Goal: Task Accomplishment & Management: Complete application form

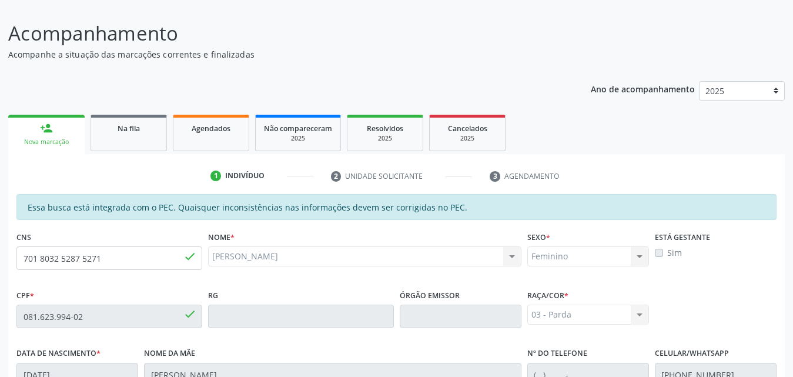
scroll to position [135, 0]
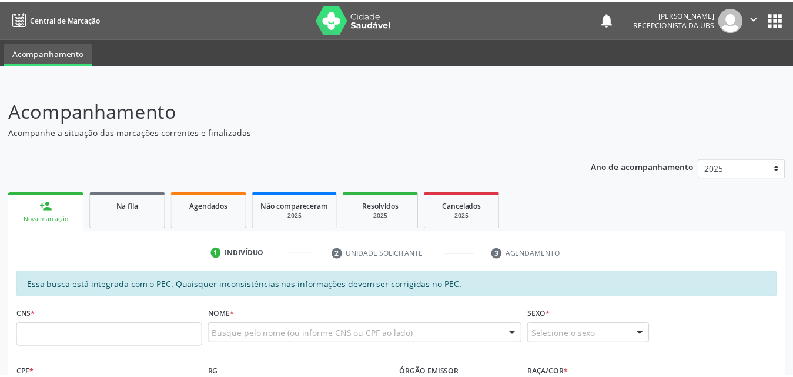
scroll to position [134, 0]
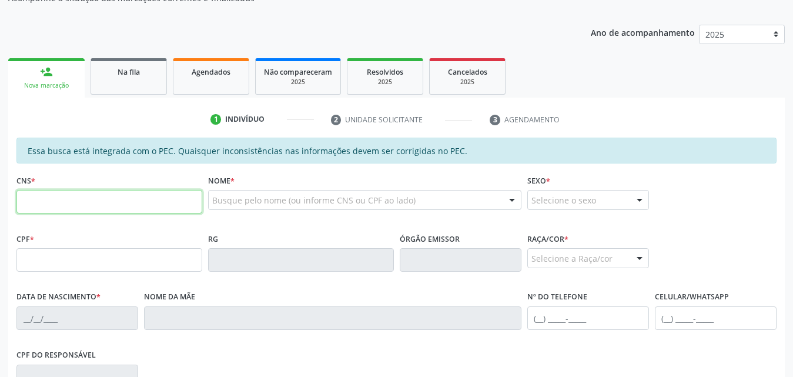
click at [118, 194] on input "text" at bounding box center [109, 202] width 186 height 24
type input "700 5017 5332 9051"
type input "132.871.704-65"
type input "[DATE]"
type input "[PERSON_NAME]"
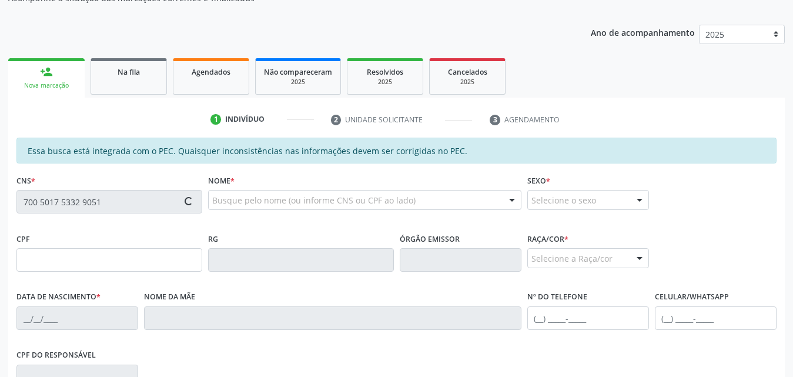
type input "[PHONE_NUMBER]"
type input "12"
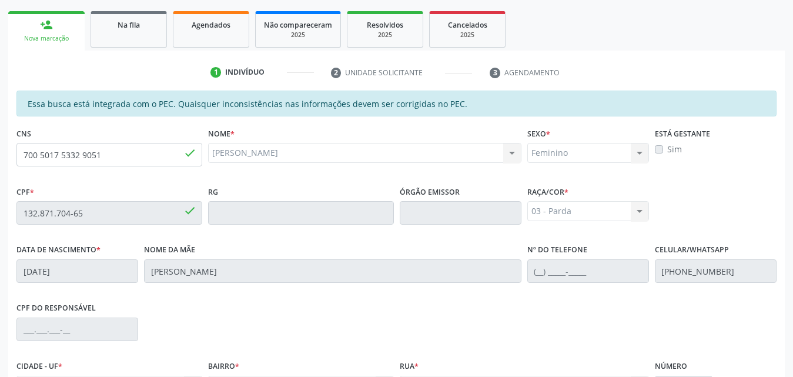
scroll to position [76, 0]
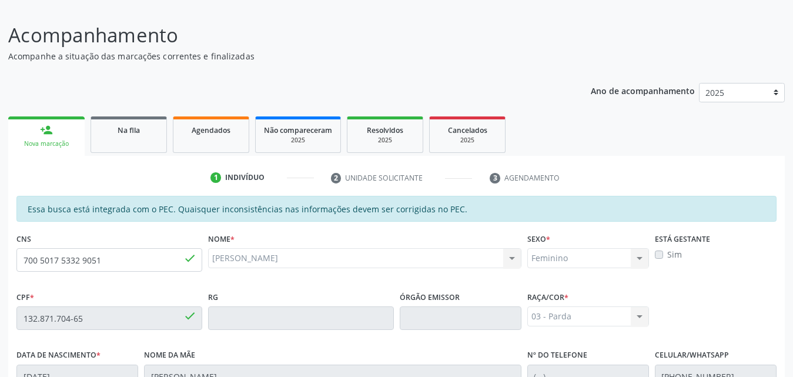
click at [668, 257] on label "Sim" at bounding box center [675, 254] width 15 height 12
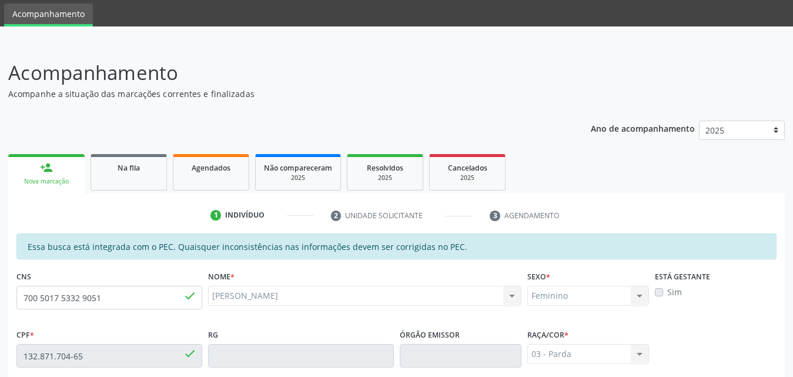
scroll to position [59, 0]
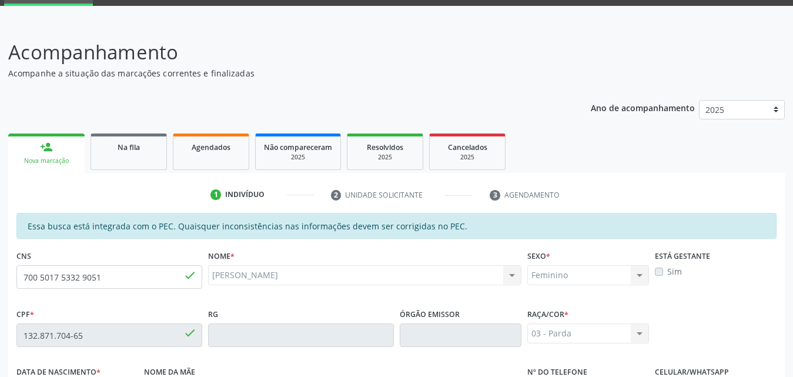
click at [668, 275] on label "Sim" at bounding box center [675, 271] width 15 height 12
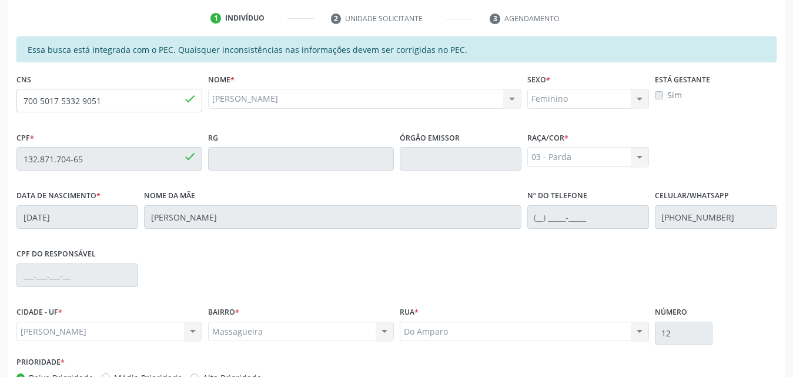
scroll to position [0, 0]
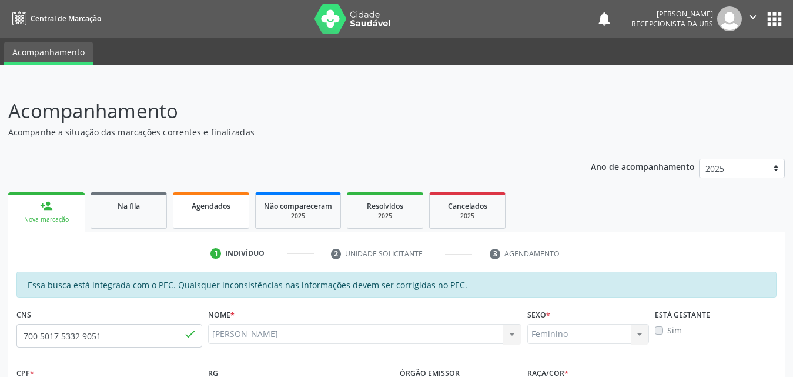
click at [208, 217] on link "Agendados" at bounding box center [211, 210] width 76 height 36
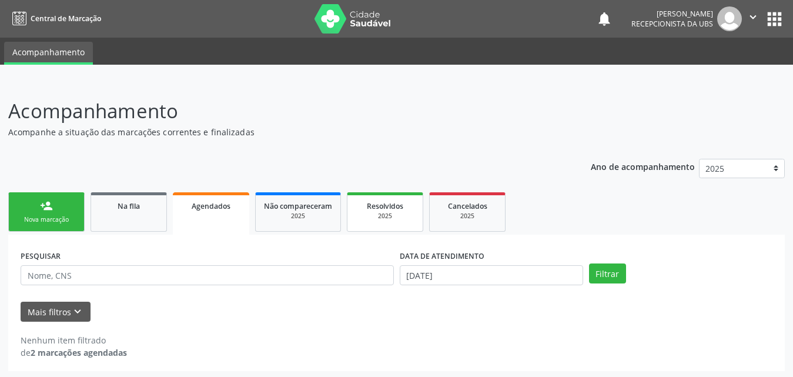
scroll to position [2, 0]
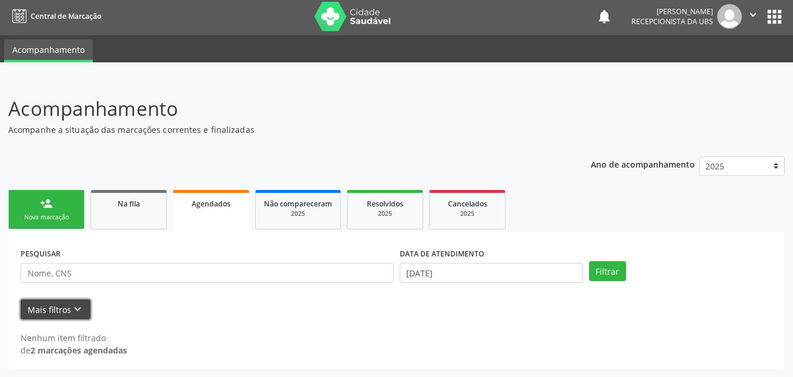
click at [67, 311] on button "Mais filtros keyboard_arrow_down" at bounding box center [56, 309] width 70 height 21
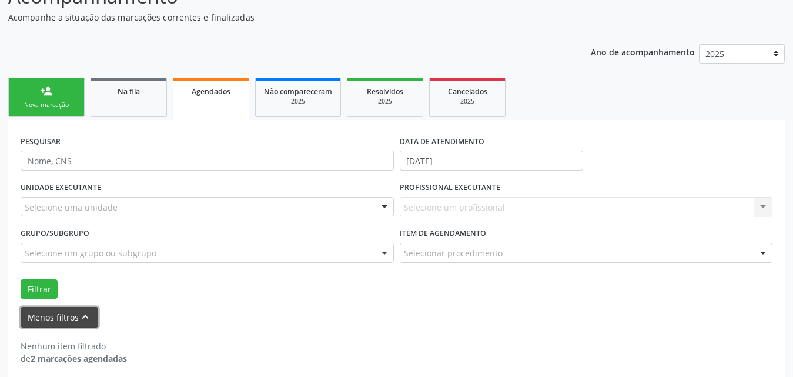
scroll to position [123, 0]
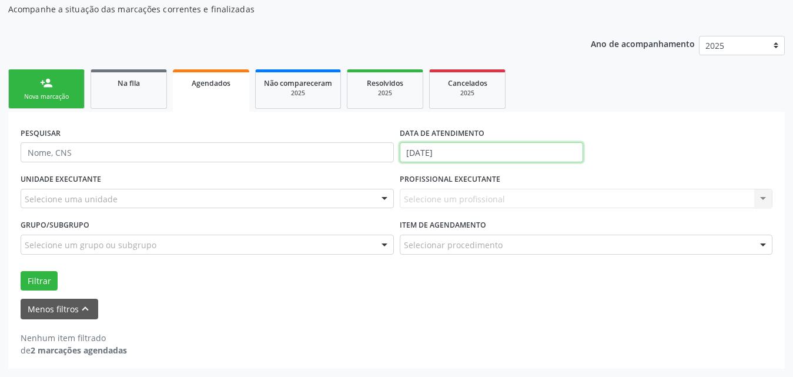
click at [558, 150] on input "02/09/2025" at bounding box center [492, 152] width 184 height 20
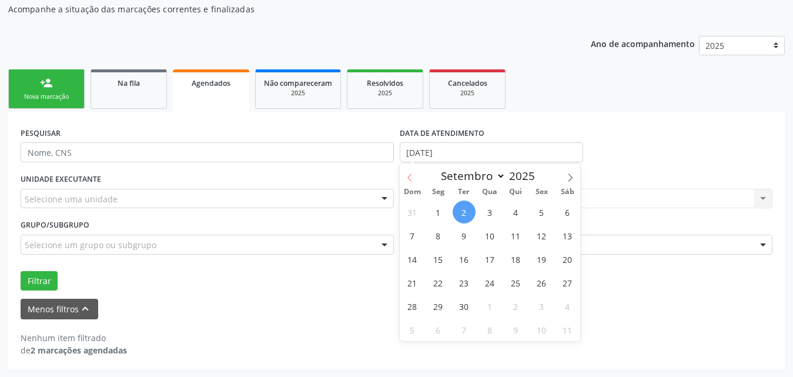
click at [408, 178] on icon at bounding box center [410, 178] width 4 height 8
select select "7"
click at [544, 211] on span "1" at bounding box center [542, 212] width 23 height 23
type input "01/08/2025"
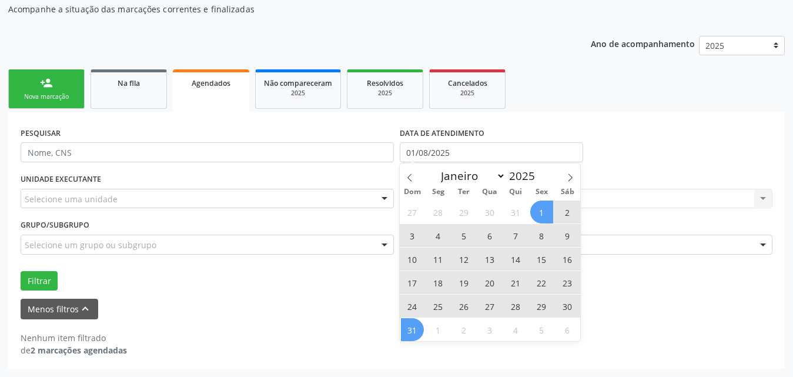
click at [411, 329] on span "31" at bounding box center [412, 329] width 23 height 23
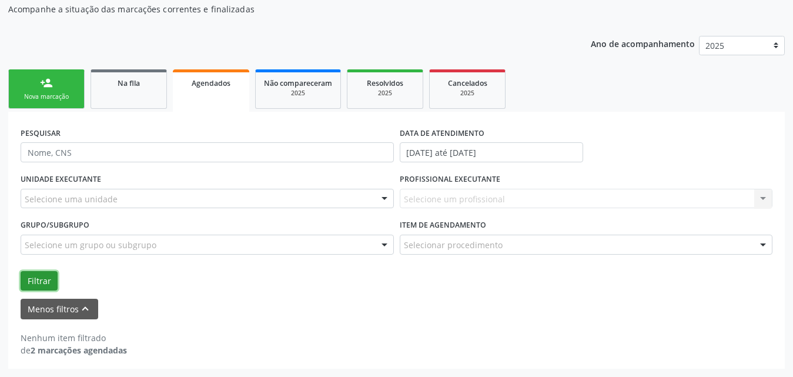
click at [45, 278] on button "Filtrar" at bounding box center [39, 281] width 37 height 20
click at [37, 279] on button "Filtrar" at bounding box center [39, 281] width 37 height 20
click at [386, 200] on div at bounding box center [385, 199] width 18 height 20
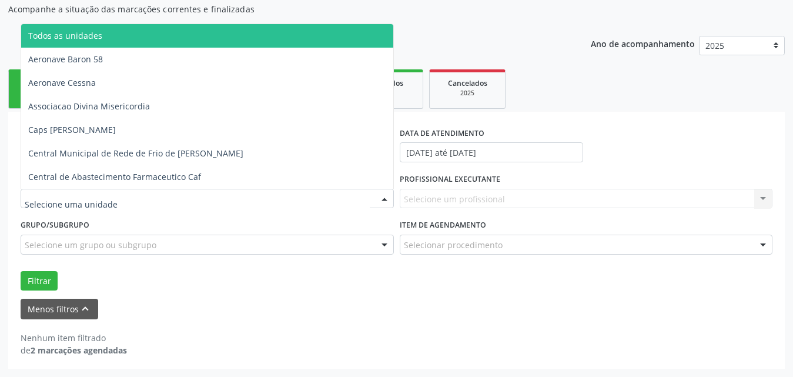
click at [355, 304] on div "Menos filtros keyboard_arrow_up" at bounding box center [397, 309] width 758 height 21
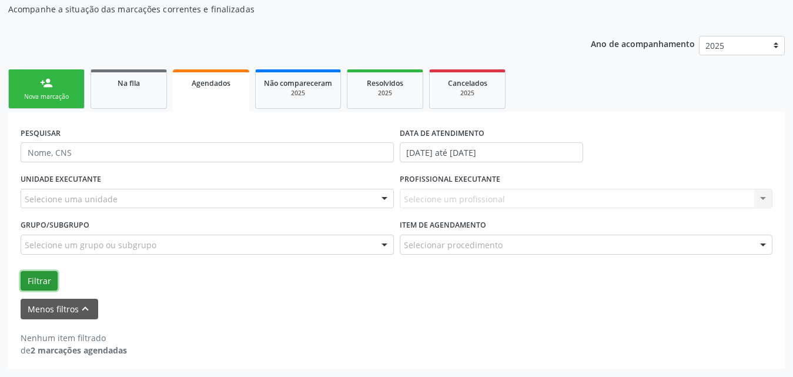
click at [45, 274] on button "Filtrar" at bounding box center [39, 281] width 37 height 20
click at [43, 281] on button "Filtrar" at bounding box center [39, 281] width 37 height 20
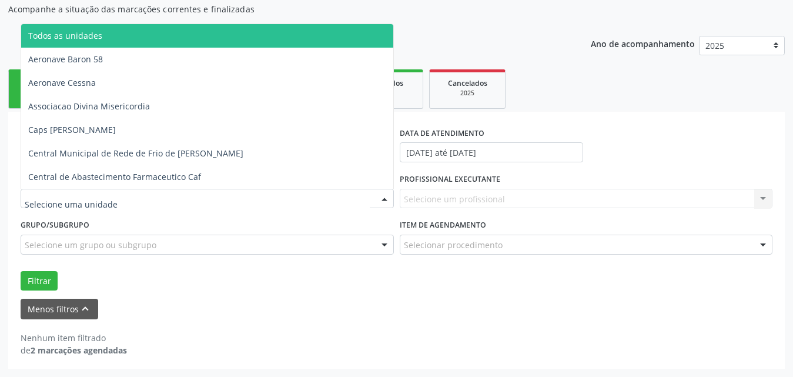
click at [341, 197] on div at bounding box center [207, 199] width 373 height 20
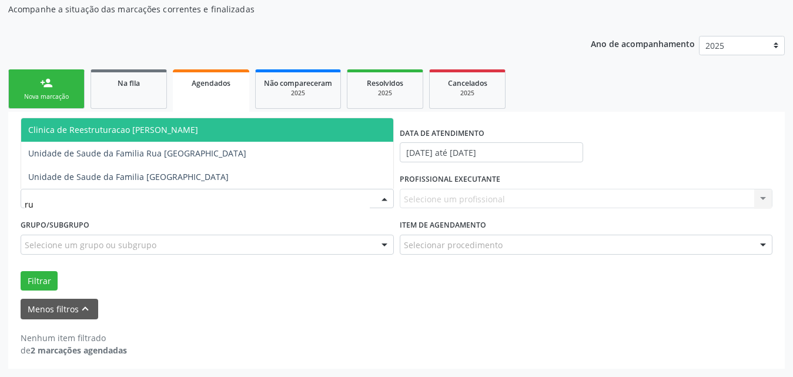
type input "rua"
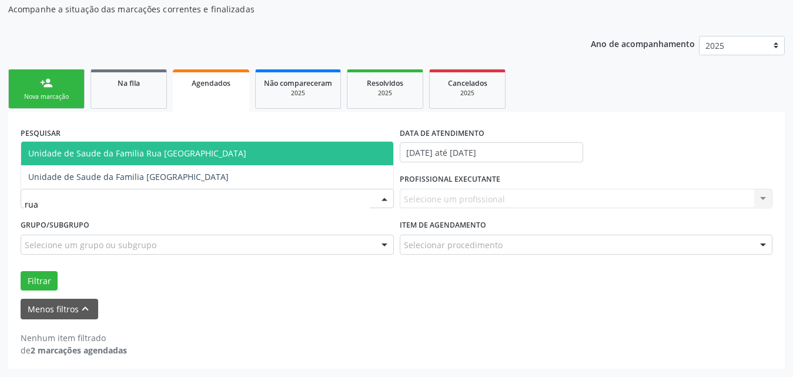
click at [244, 154] on span "Unidade de Saude da Familia Rua [GEOGRAPHIC_DATA]" at bounding box center [207, 154] width 372 height 24
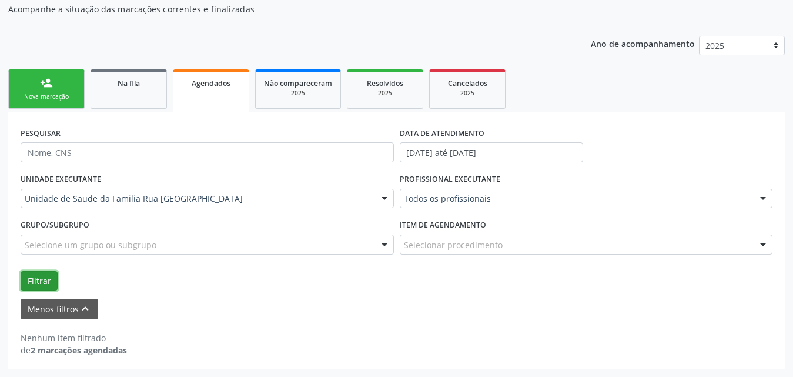
click at [38, 278] on button "Filtrar" at bounding box center [39, 281] width 37 height 20
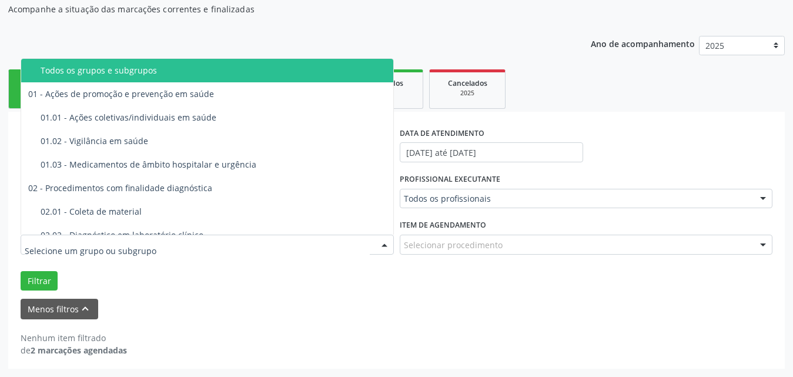
click at [385, 245] on div at bounding box center [385, 245] width 18 height 20
click at [398, 291] on div "Filtrar" at bounding box center [397, 281] width 758 height 20
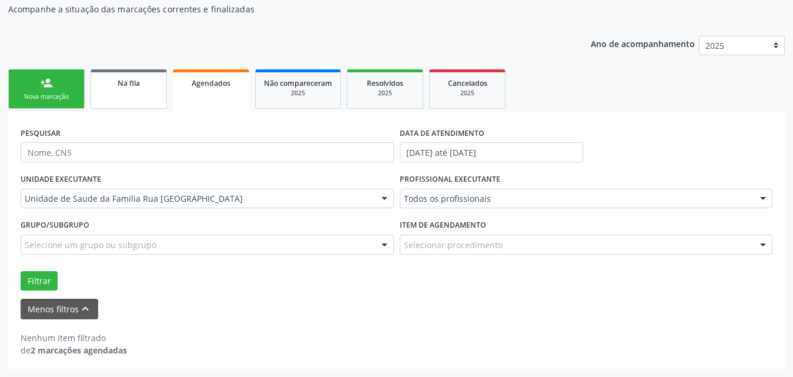
click at [125, 79] on span "Na fila" at bounding box center [129, 83] width 22 height 10
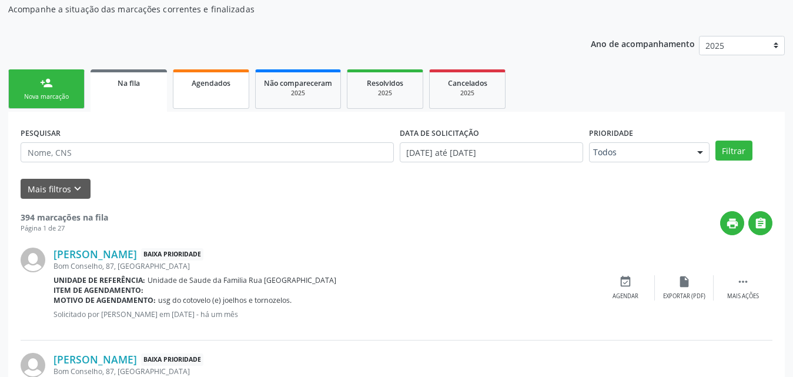
click at [213, 82] on span "Agendados" at bounding box center [211, 83] width 39 height 10
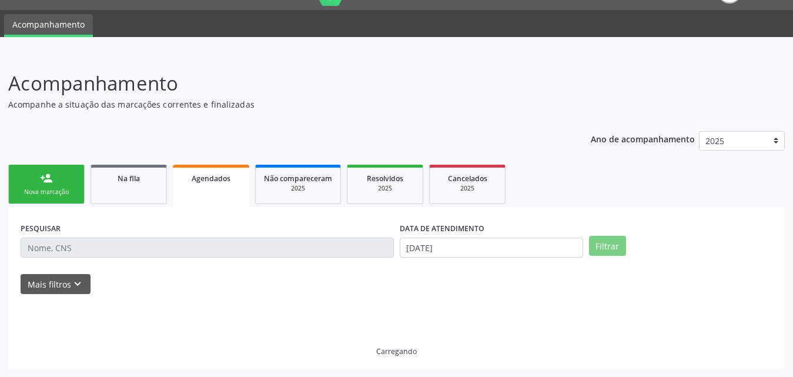
scroll to position [2, 0]
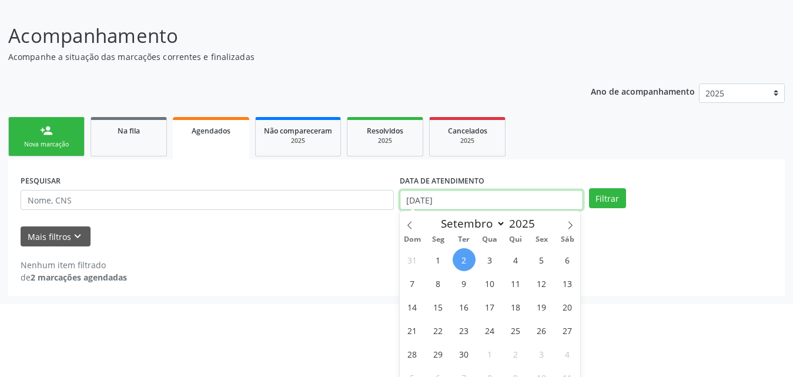
click at [496, 271] on body "Central de Marcação notifications Sergio Ronaldo Vieira Recepcionista da UBS  …" at bounding box center [396, 113] width 793 height 377
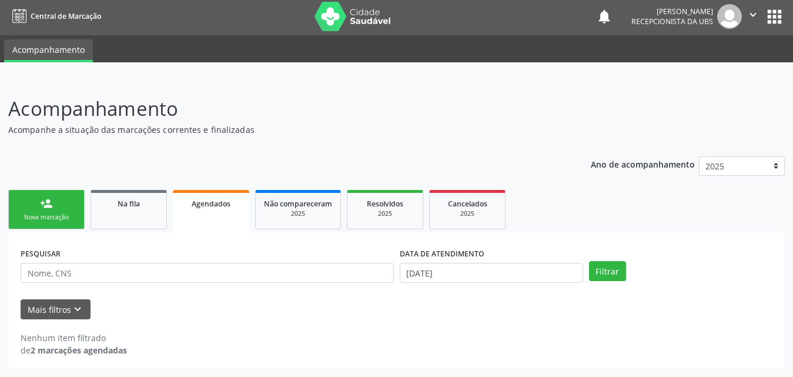
click at [304, 272] on div "PESQUISAR DATA DE ATENDIMENTO 02/09/2025 Filtrar UNIDADE EXECUTANTE Unidade de …" at bounding box center [396, 300] width 777 height 136
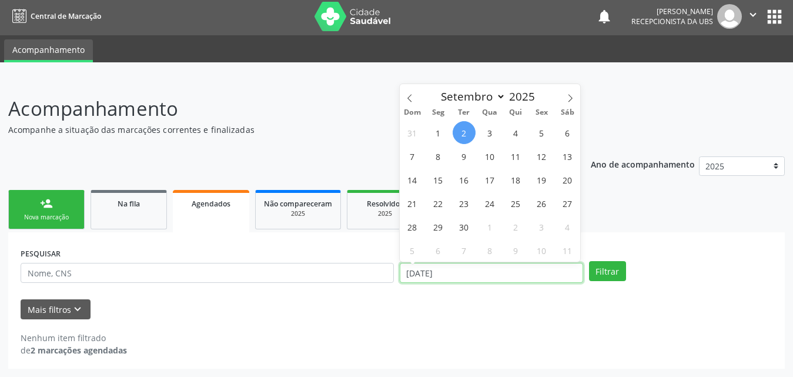
click at [483, 270] on input "02/09/2025" at bounding box center [492, 273] width 184 height 20
click at [411, 98] on icon at bounding box center [410, 98] width 8 height 8
select select "7"
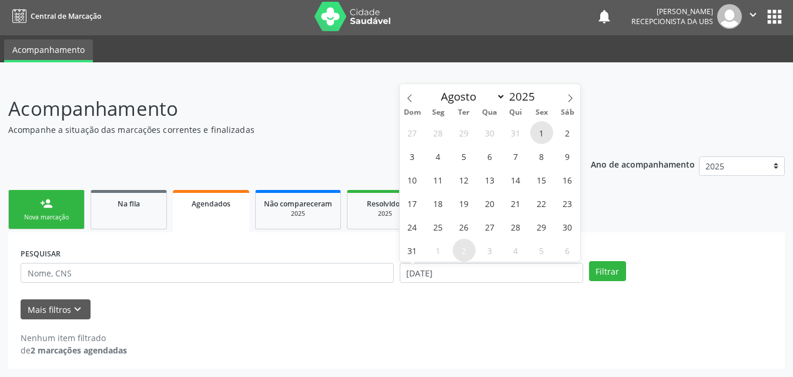
click at [543, 133] on span "1" at bounding box center [542, 132] width 23 height 23
type input "01/08/2025"
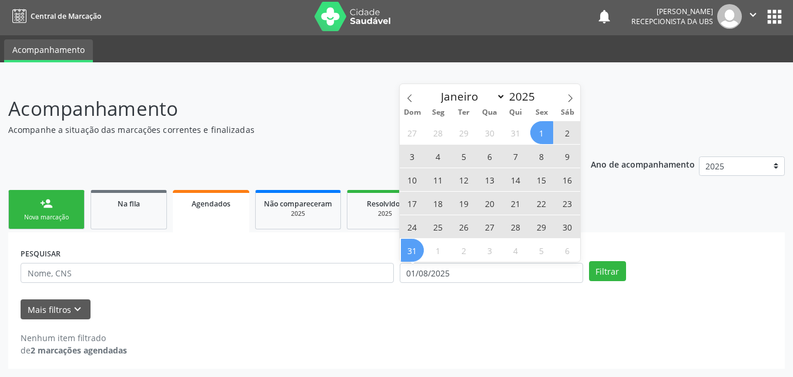
click at [412, 245] on span "31" at bounding box center [412, 250] width 23 height 23
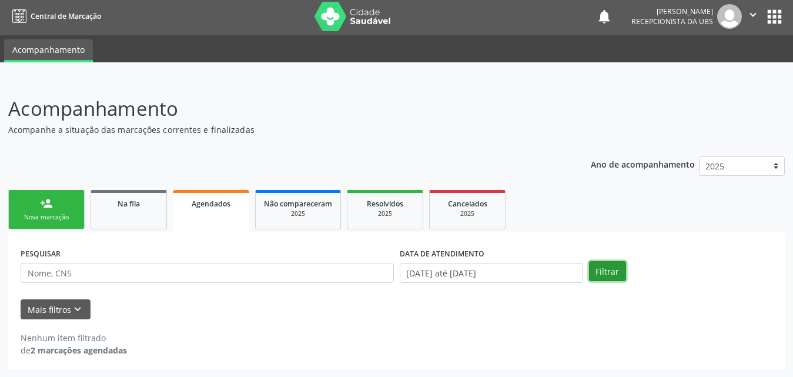
click at [603, 270] on button "Filtrar" at bounding box center [607, 271] width 37 height 20
click at [319, 206] on span "Não compareceram" at bounding box center [298, 204] width 68 height 10
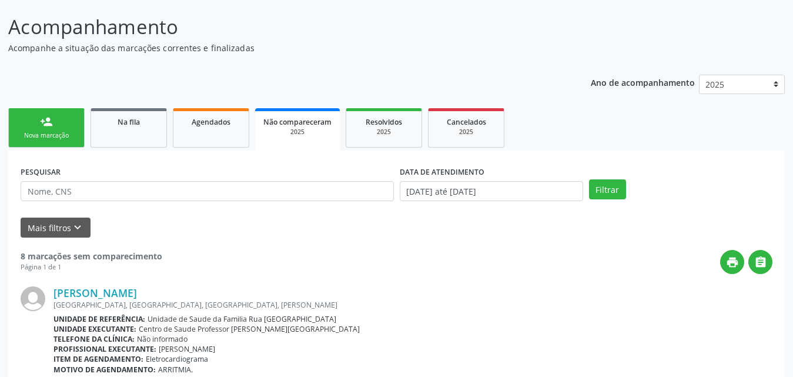
scroll to position [0, 0]
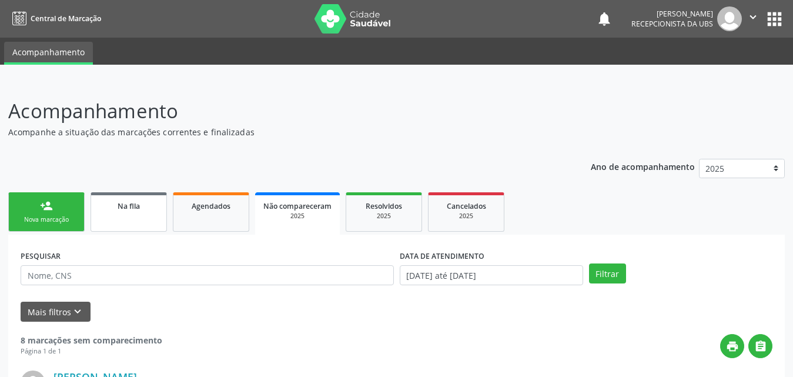
click at [137, 219] on link "Na fila" at bounding box center [129, 211] width 76 height 39
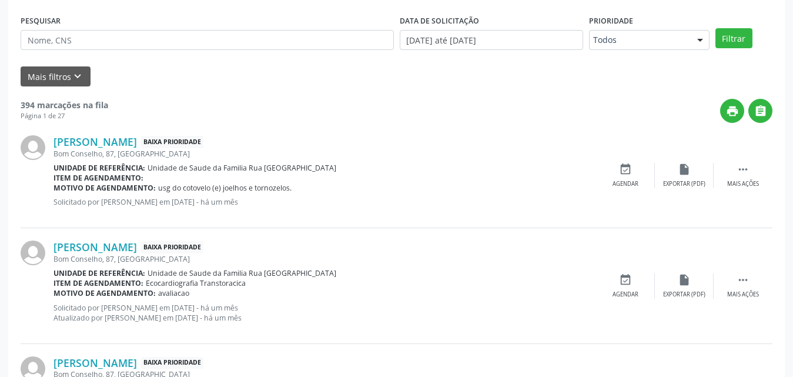
scroll to position [59, 0]
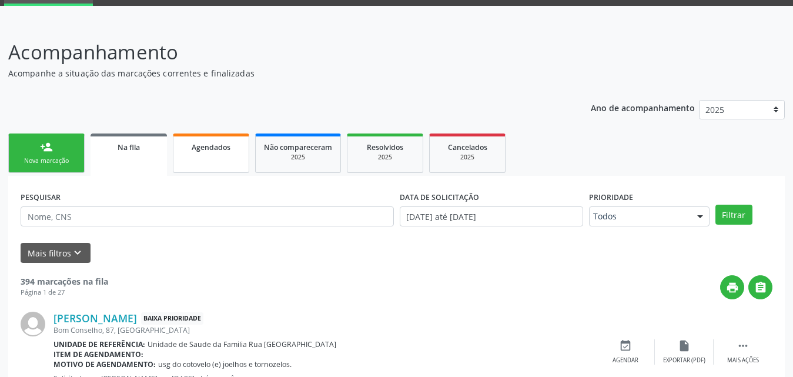
click at [198, 157] on link "Agendados" at bounding box center [211, 153] width 76 height 39
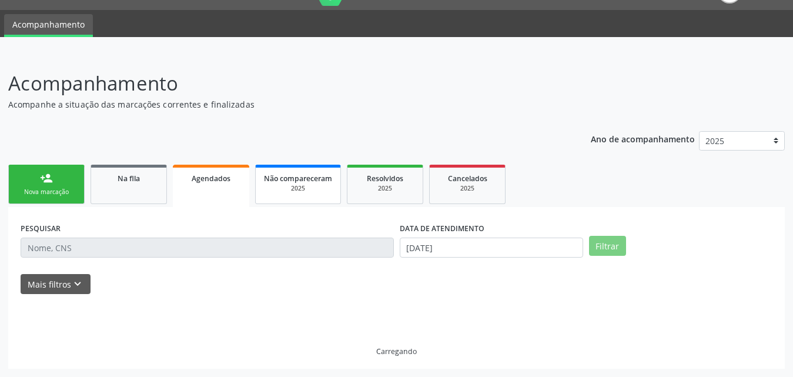
scroll to position [2, 0]
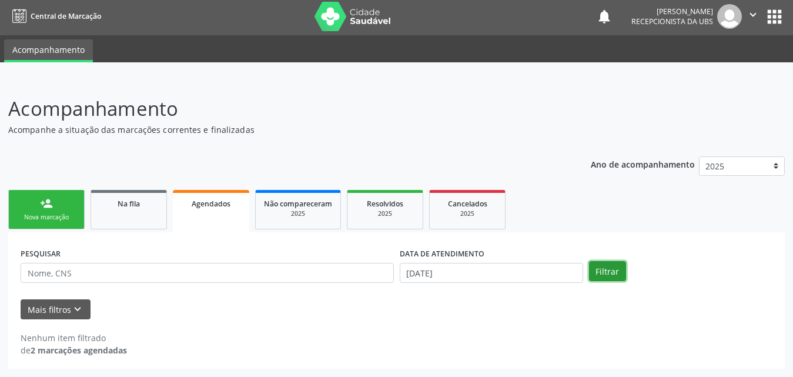
click at [600, 272] on button "Filtrar" at bounding box center [607, 271] width 37 height 20
click at [474, 271] on input "02/09/2025" at bounding box center [492, 273] width 184 height 20
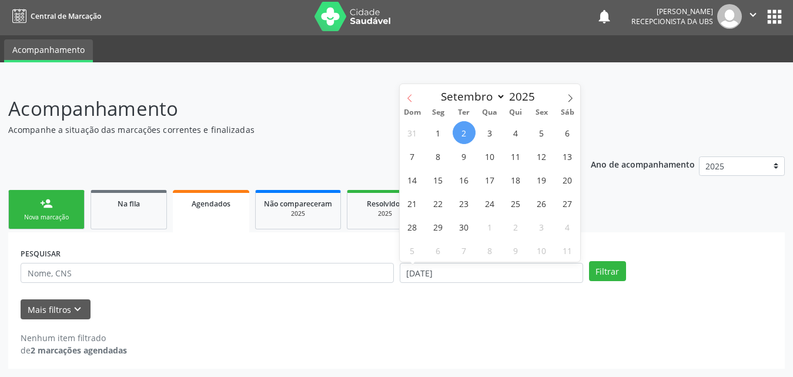
click at [408, 101] on icon at bounding box center [410, 98] width 8 height 8
select select "7"
click at [488, 202] on span "20" at bounding box center [490, 203] width 23 height 23
type input "20/08/2025"
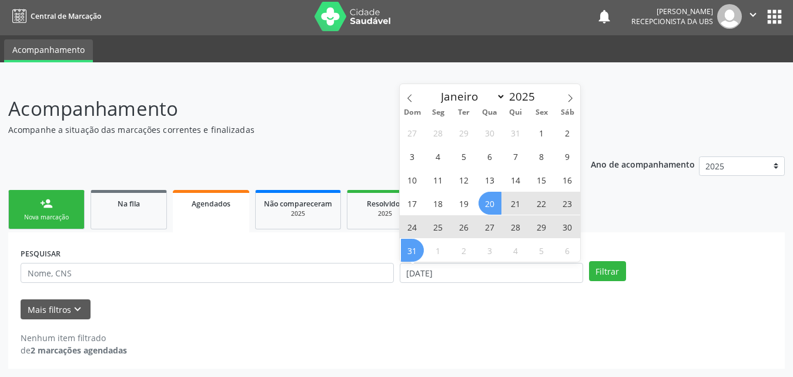
click at [411, 249] on span "31" at bounding box center [412, 250] width 23 height 23
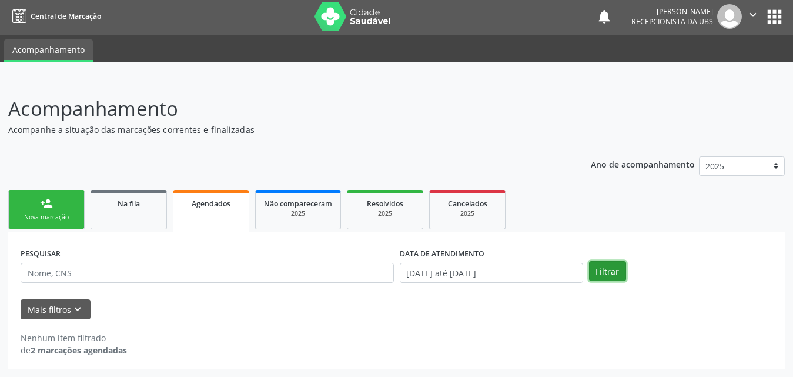
click at [605, 275] on button "Filtrar" at bounding box center [607, 271] width 37 height 20
click at [202, 202] on span "Agendados" at bounding box center [211, 204] width 39 height 10
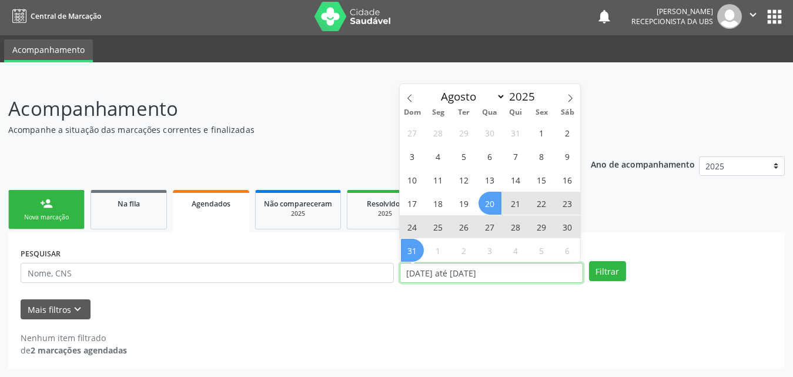
click at [549, 271] on input "20/08/2025 até 31/08/2025" at bounding box center [492, 273] width 184 height 20
click at [538, 129] on span "1" at bounding box center [542, 132] width 23 height 23
type input "01/08/2025"
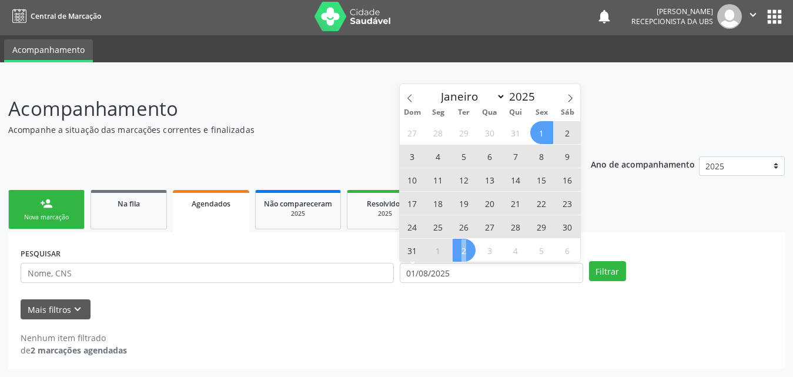
click at [465, 250] on span "2" at bounding box center [464, 250] width 23 height 23
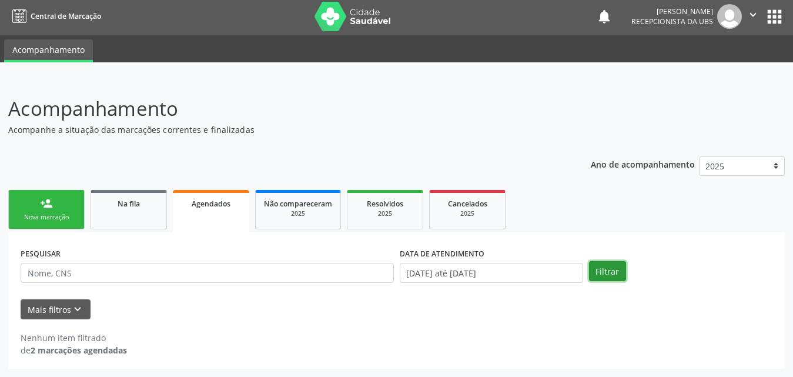
click at [606, 262] on button "Filtrar" at bounding box center [607, 271] width 37 height 20
click at [50, 307] on button "Mais filtros keyboard_arrow_down" at bounding box center [56, 309] width 70 height 21
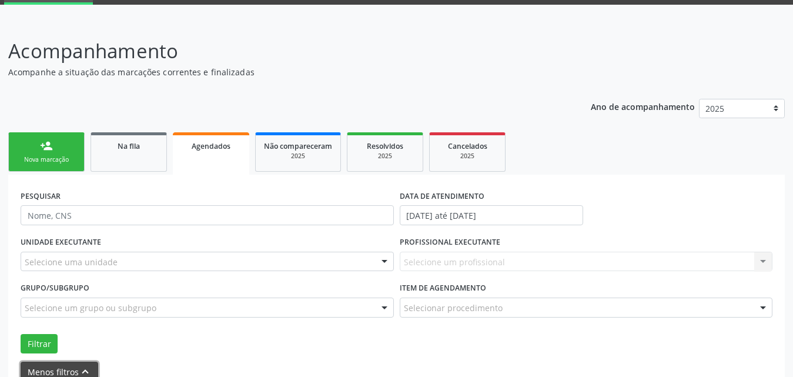
scroll to position [123, 0]
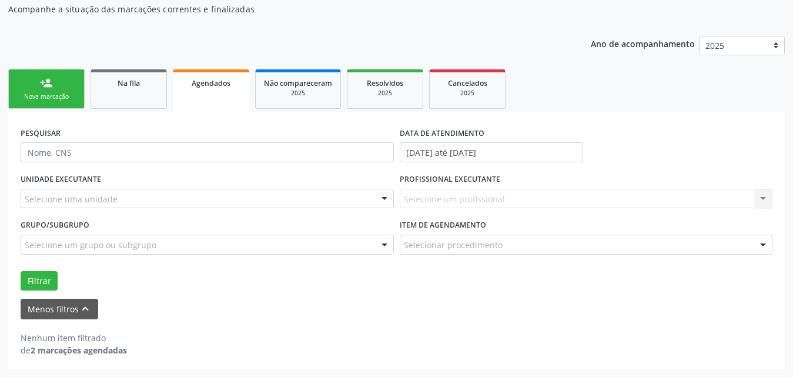
click at [82, 349] on strong "2 marcações agendadas" at bounding box center [79, 350] width 96 height 11
click at [70, 308] on button "Menos filtros keyboard_arrow_up" at bounding box center [60, 309] width 78 height 21
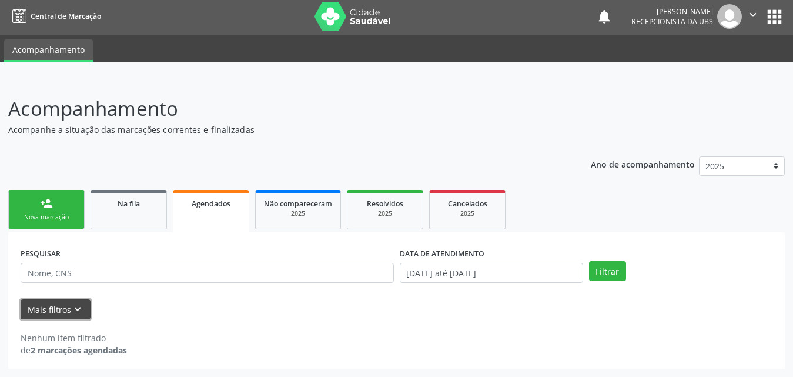
scroll to position [2, 0]
click at [316, 208] on span "Não compareceram" at bounding box center [298, 204] width 68 height 10
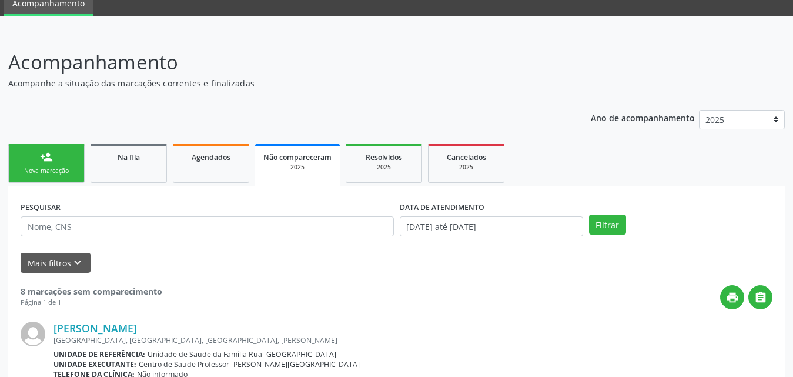
scroll to position [0, 0]
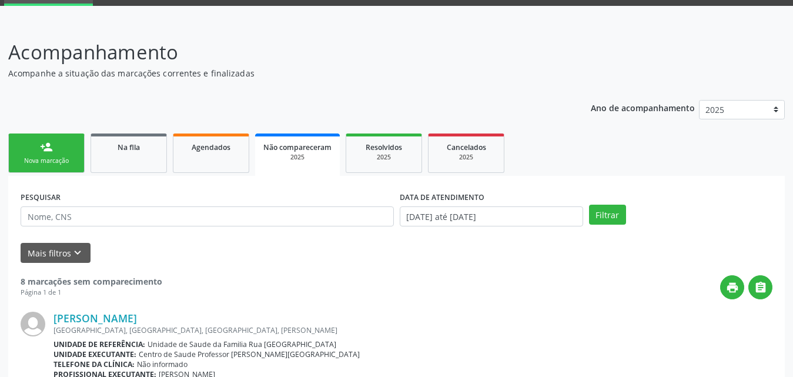
click at [310, 153] on div "2025" at bounding box center [298, 157] width 68 height 9
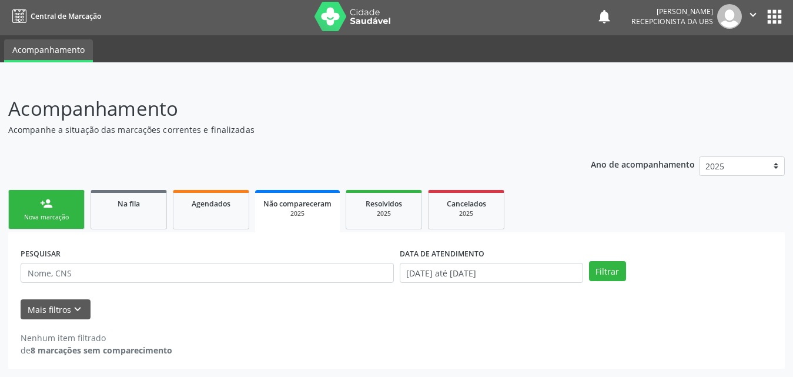
click at [302, 202] on span "Não compareceram" at bounding box center [298, 204] width 68 height 10
click at [288, 209] on div "2025" at bounding box center [298, 213] width 68 height 9
click at [61, 310] on button "Mais filtros keyboard_arrow_down" at bounding box center [56, 309] width 70 height 21
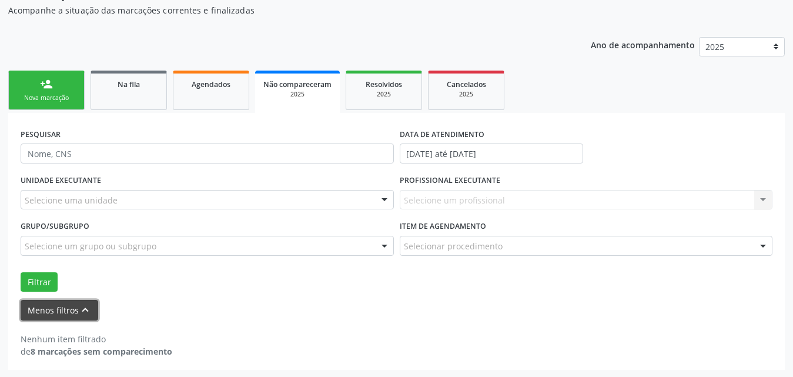
scroll to position [123, 0]
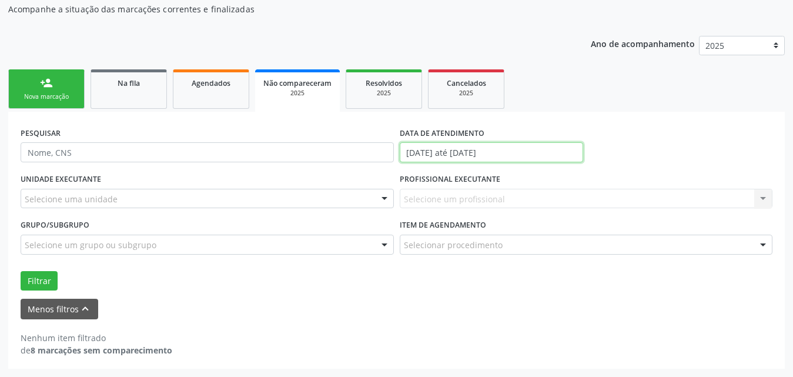
click at [522, 148] on input "01/01/2025 até 02/09/2025" at bounding box center [492, 152] width 184 height 20
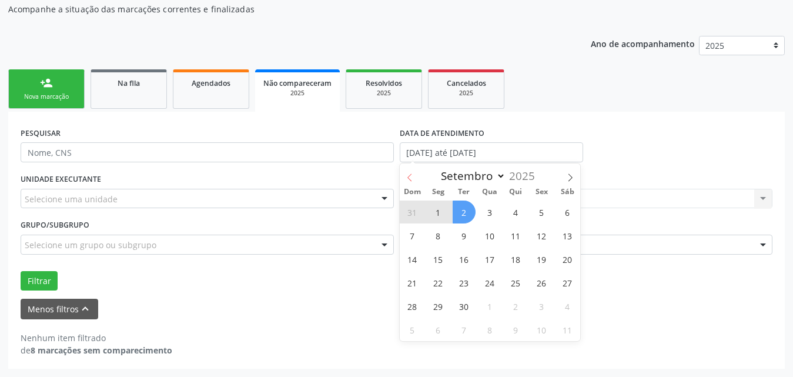
click at [408, 179] on icon at bounding box center [410, 178] width 8 height 8
select select "7"
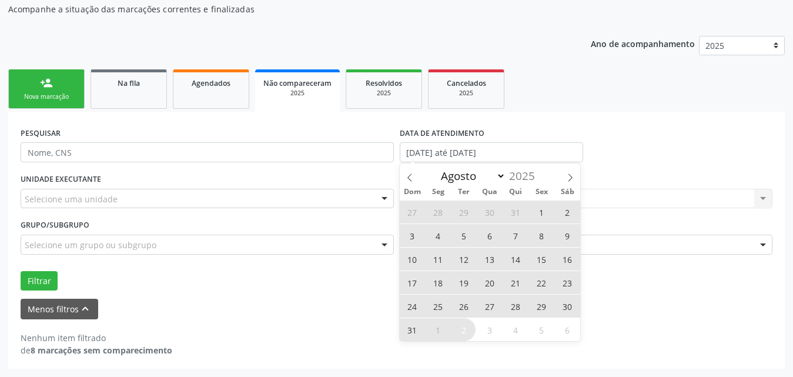
click at [540, 209] on span "1" at bounding box center [542, 212] width 23 height 23
type input "01/08/2025"
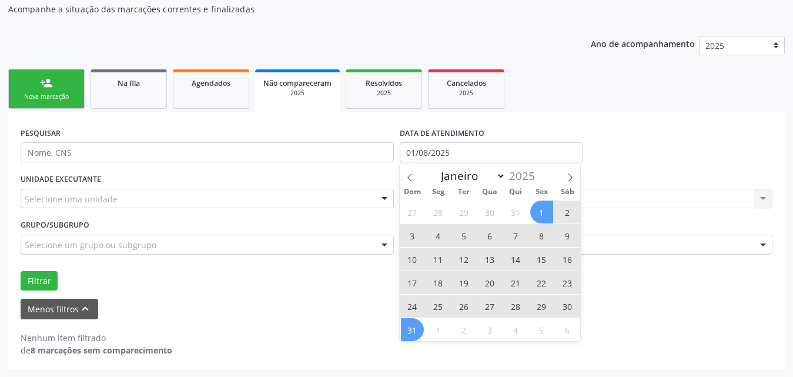
click at [416, 328] on span "31" at bounding box center [412, 329] width 23 height 23
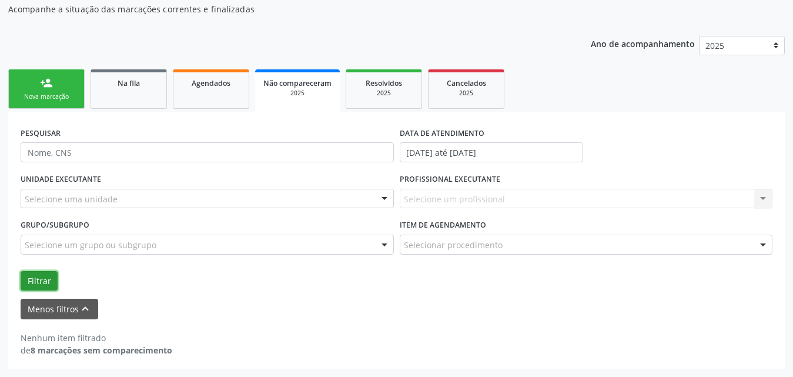
click at [27, 279] on button "Filtrar" at bounding box center [39, 281] width 37 height 20
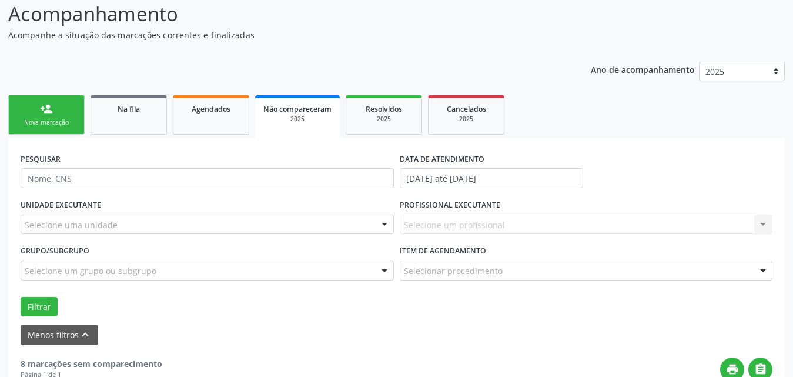
scroll to position [118, 0]
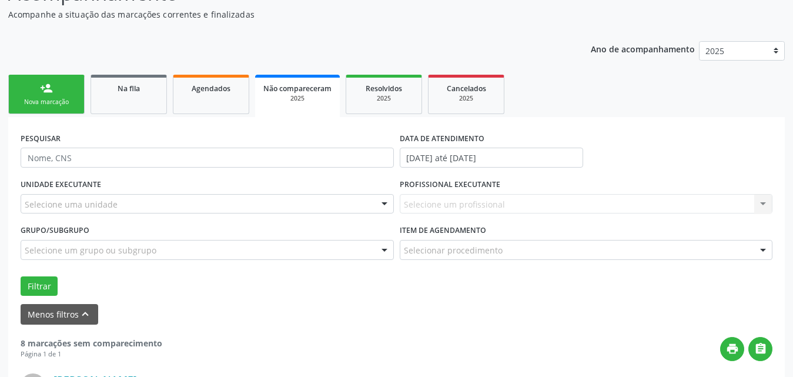
click at [297, 91] on span "Não compareceram" at bounding box center [298, 89] width 68 height 10
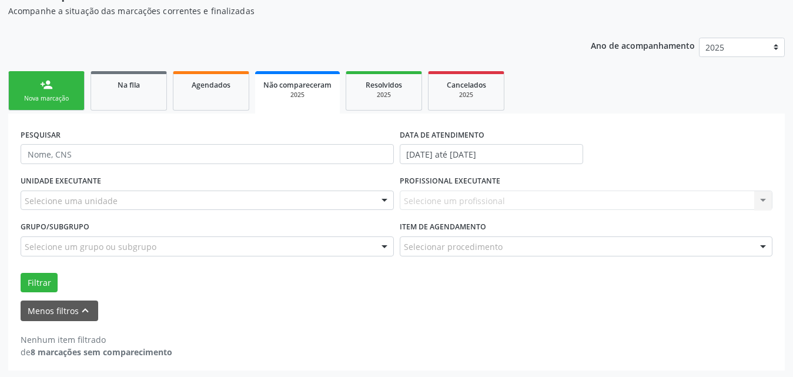
scroll to position [123, 0]
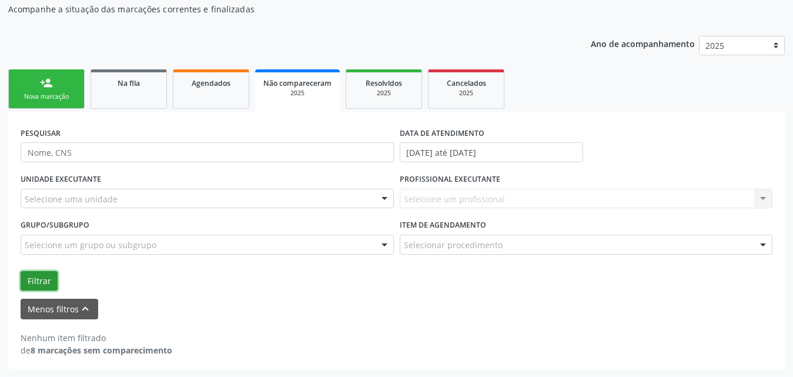
click at [33, 282] on button "Filtrar" at bounding box center [39, 281] width 37 height 20
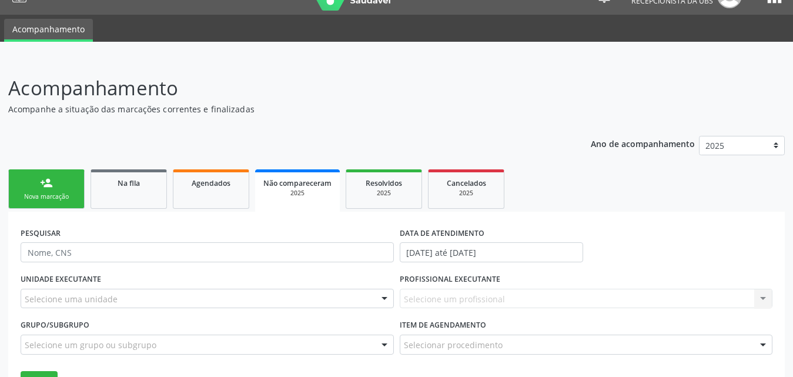
scroll to position [0, 0]
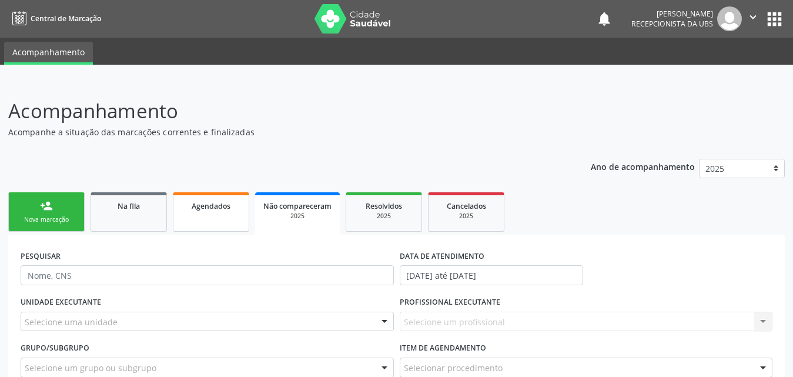
click at [217, 210] on span "Agendados" at bounding box center [211, 206] width 39 height 10
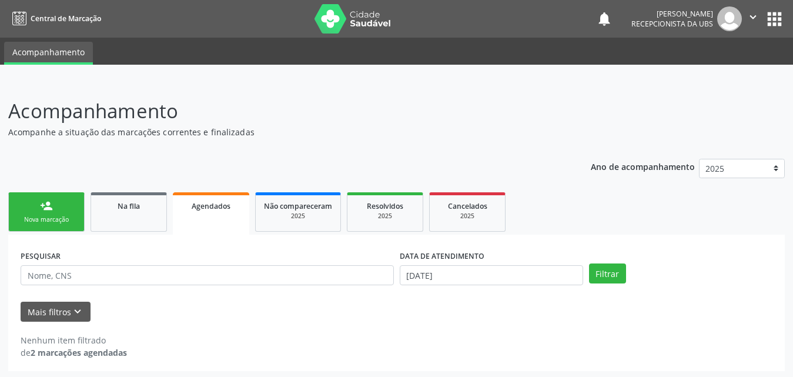
scroll to position [2, 0]
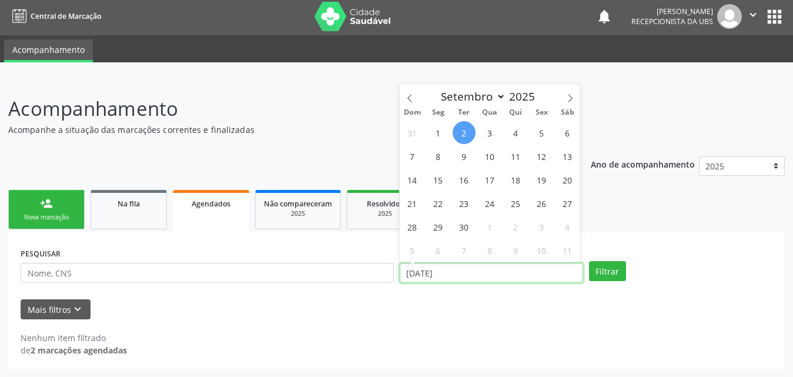
click at [559, 271] on input "02/09/2025" at bounding box center [492, 273] width 184 height 20
click at [412, 92] on span at bounding box center [410, 94] width 20 height 20
select select "7"
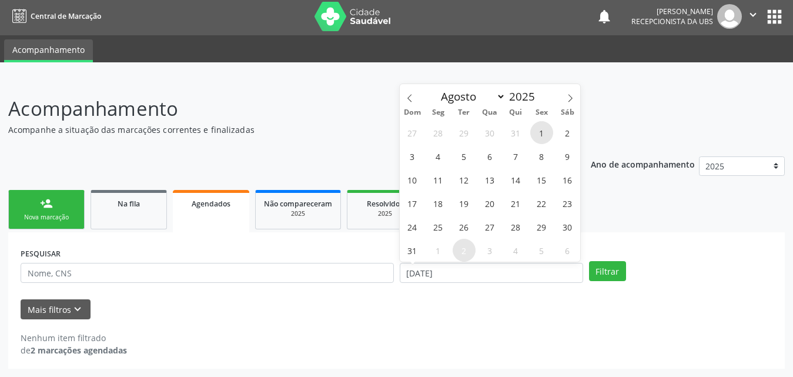
click at [543, 131] on span "1" at bounding box center [542, 132] width 23 height 23
type input "01/08/2025"
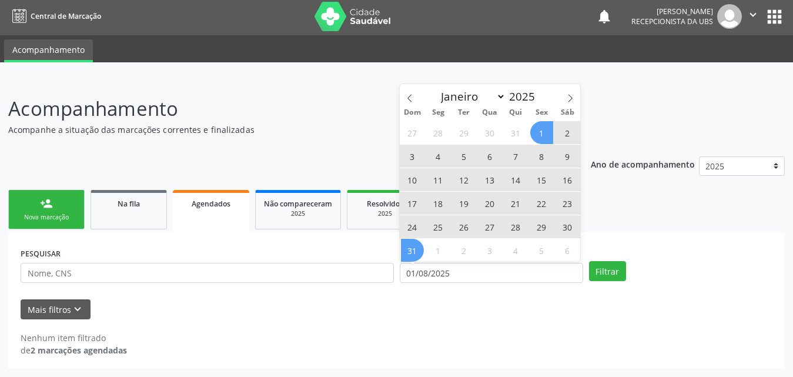
click at [415, 255] on span "31" at bounding box center [412, 250] width 23 height 23
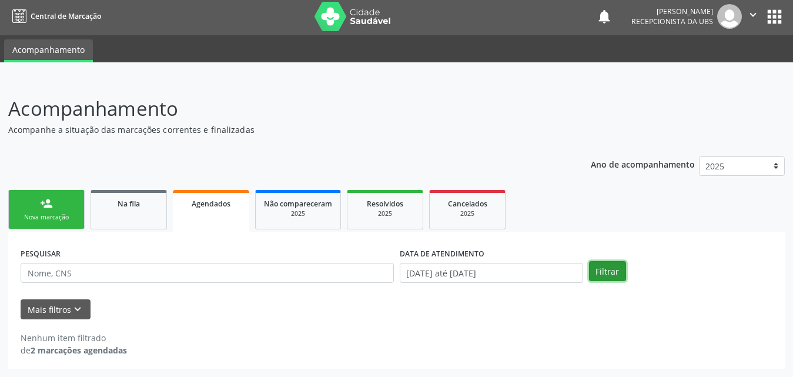
click at [603, 275] on button "Filtrar" at bounding box center [607, 271] width 37 height 20
click at [74, 311] on icon "keyboard_arrow_down" at bounding box center [77, 309] width 13 height 13
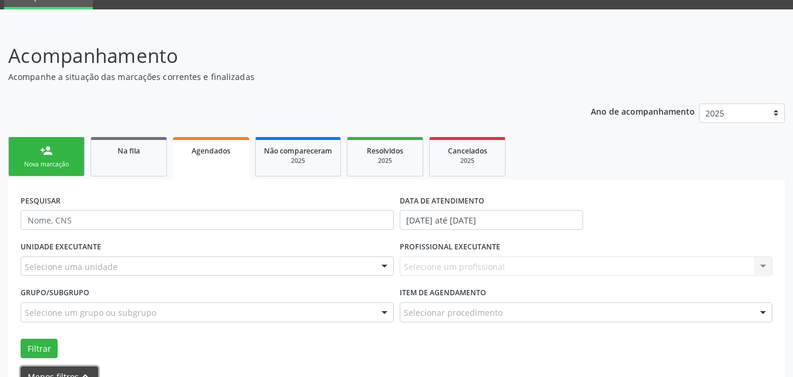
scroll to position [123, 0]
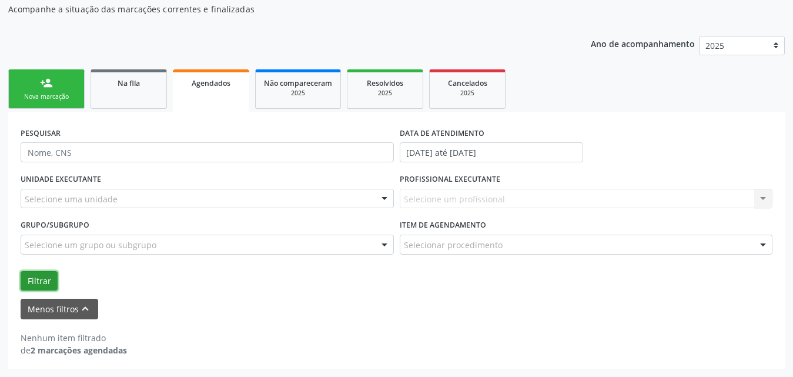
click at [33, 275] on button "Filtrar" at bounding box center [39, 281] width 37 height 20
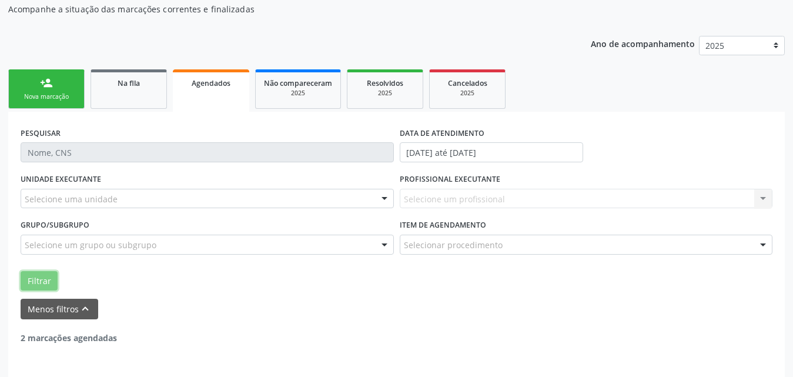
click at [33, 275] on button "Filtrar" at bounding box center [39, 281] width 37 height 20
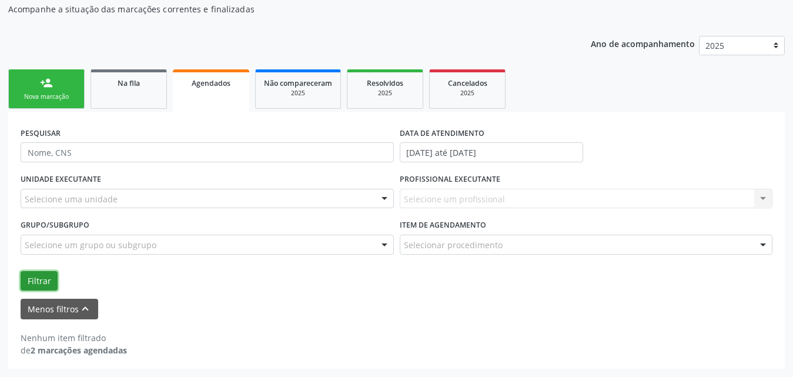
click at [33, 275] on button "Filtrar" at bounding box center [39, 281] width 37 height 20
click at [45, 305] on button "Menos filtros keyboard_arrow_up" at bounding box center [60, 309] width 78 height 21
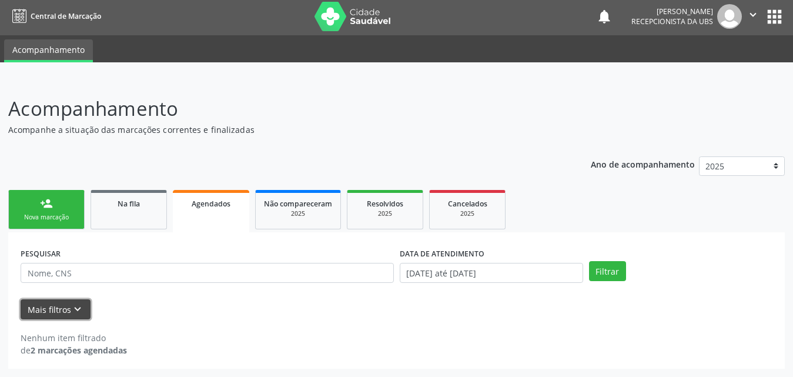
scroll to position [2, 0]
click at [45, 305] on button "Mais filtros keyboard_arrow_down" at bounding box center [56, 309] width 70 height 21
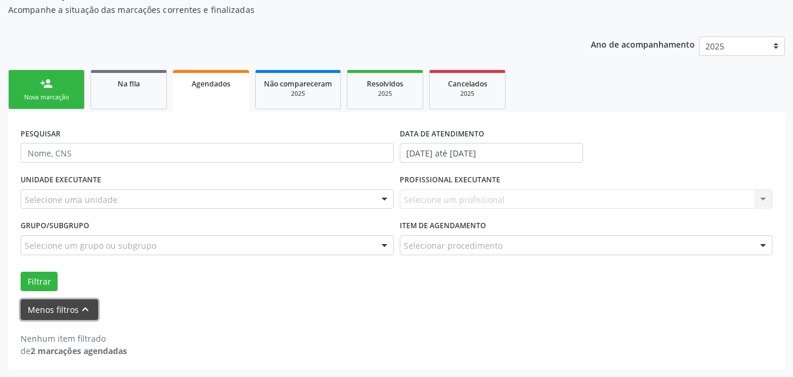
scroll to position [123, 0]
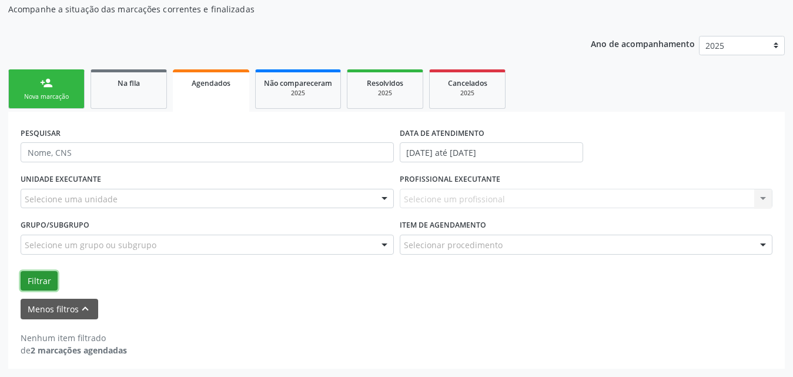
click at [38, 280] on button "Filtrar" at bounding box center [39, 281] width 37 height 20
click at [764, 202] on div "Selecione um profissional Nenhum resultado encontrado para: " " Não há nenhuma …" at bounding box center [586, 199] width 373 height 20
click at [385, 198] on div at bounding box center [385, 199] width 18 height 20
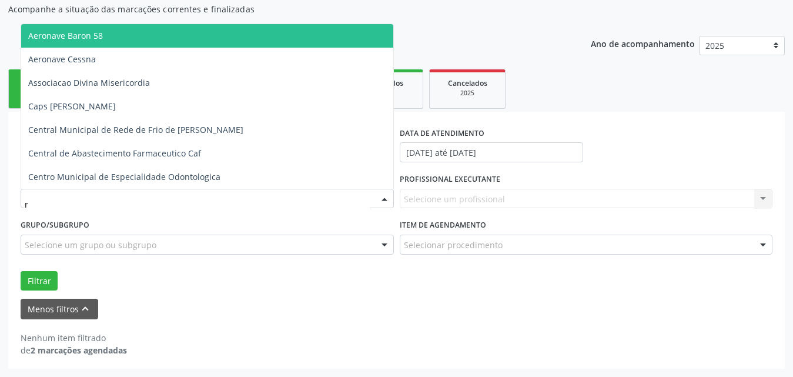
type input "ru"
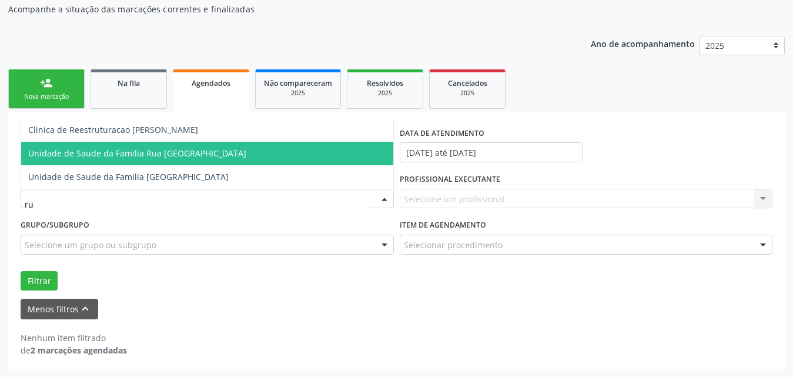
click at [139, 149] on span "Unidade de Saude da Familia Rua [GEOGRAPHIC_DATA]" at bounding box center [137, 153] width 218 height 11
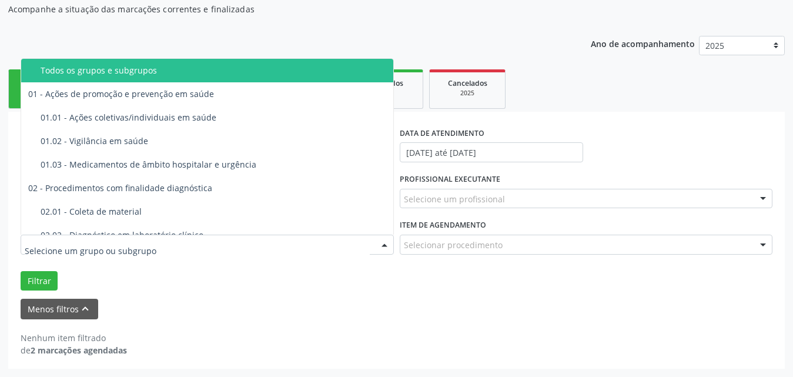
click at [381, 241] on div at bounding box center [385, 245] width 18 height 20
click at [127, 75] on div "Todos os grupos e subgrupos" at bounding box center [216, 70] width 351 height 9
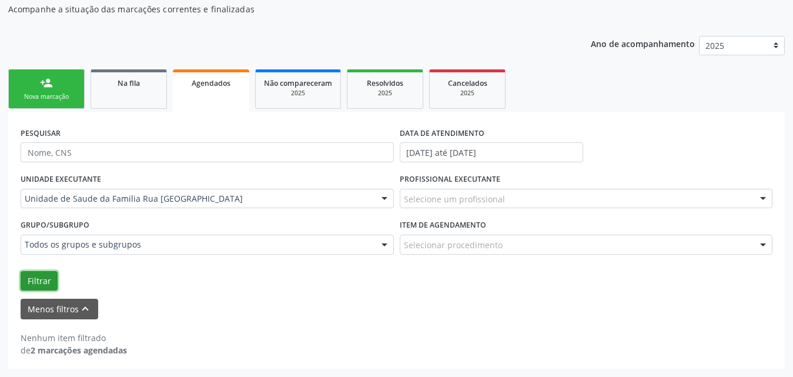
click at [39, 279] on button "Filtrar" at bounding box center [39, 281] width 37 height 20
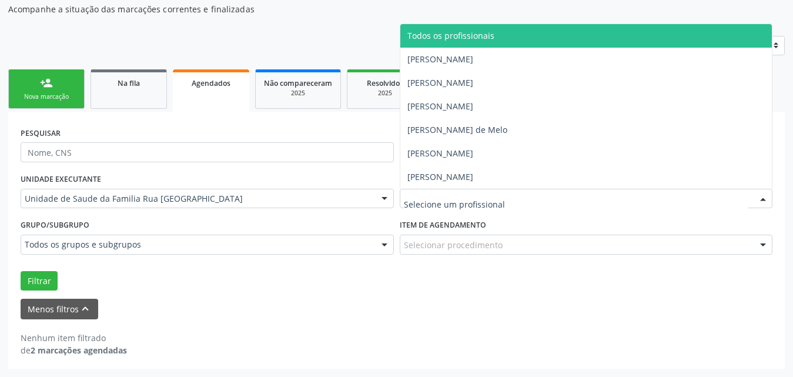
click at [505, 198] on div at bounding box center [586, 199] width 373 height 20
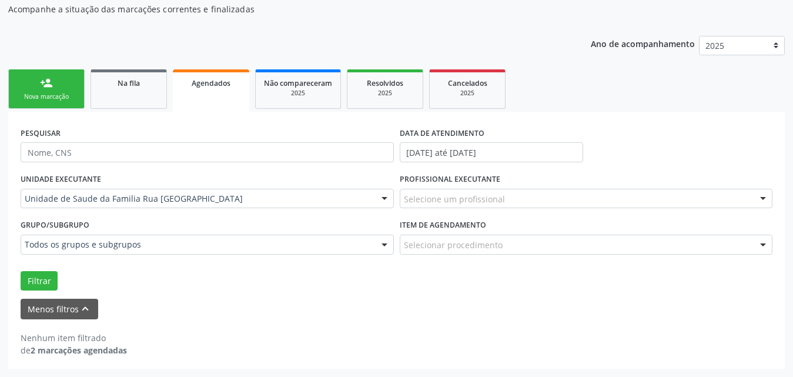
click at [335, 132] on div "PESQUISAR" at bounding box center [207, 147] width 379 height 46
click at [765, 241] on div at bounding box center [764, 245] width 18 height 20
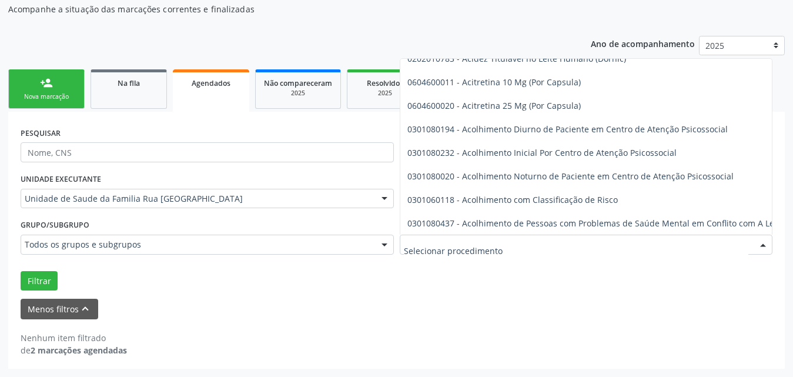
scroll to position [588, 0]
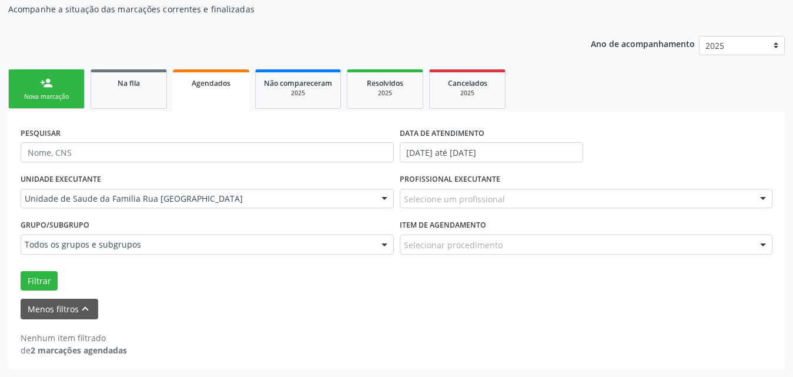
click at [391, 290] on div "Filtrar" at bounding box center [397, 281] width 758 height 20
click at [126, 86] on span "Na fila" at bounding box center [129, 83] width 22 height 10
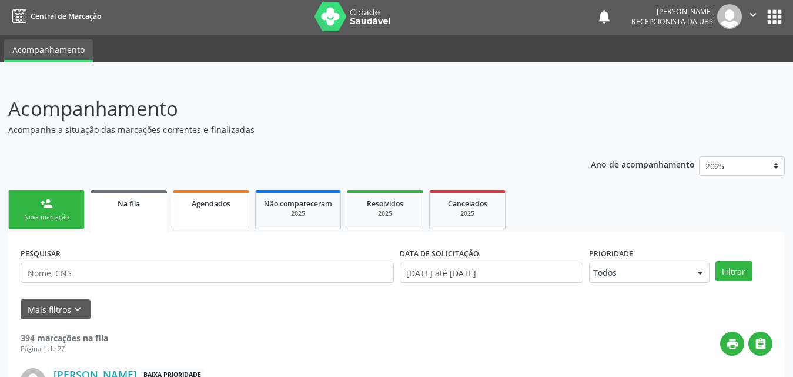
scroll to position [0, 0]
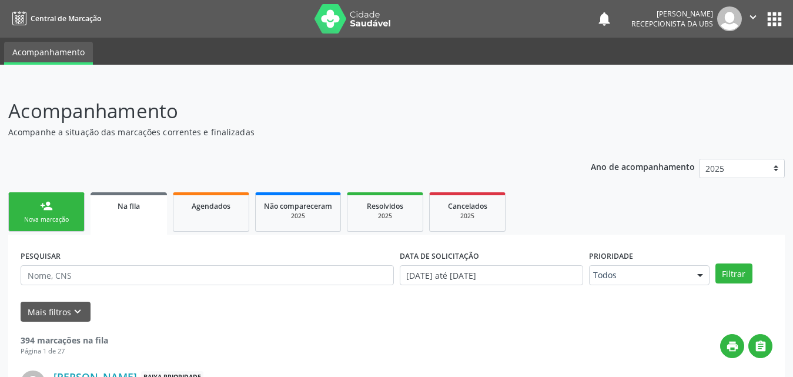
click at [47, 210] on div "person_add" at bounding box center [46, 205] width 13 height 13
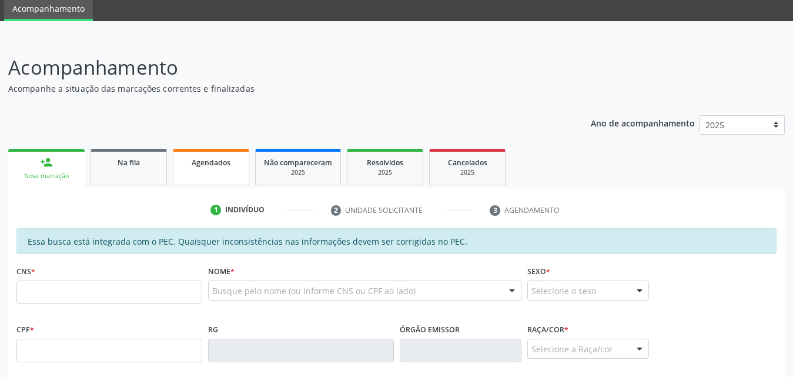
scroll to position [118, 0]
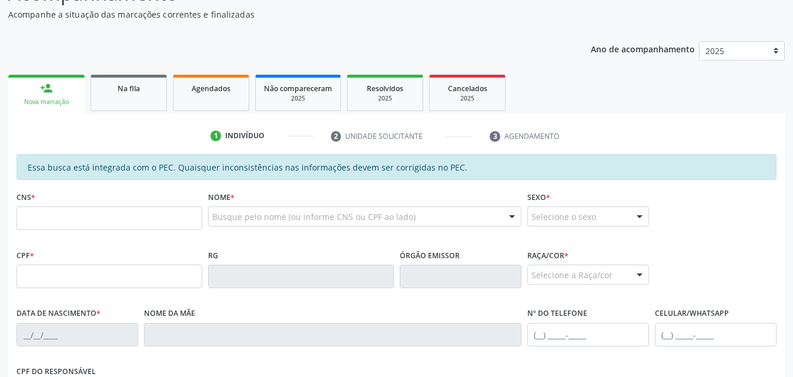
click at [148, 222] on input "text" at bounding box center [109, 218] width 186 height 24
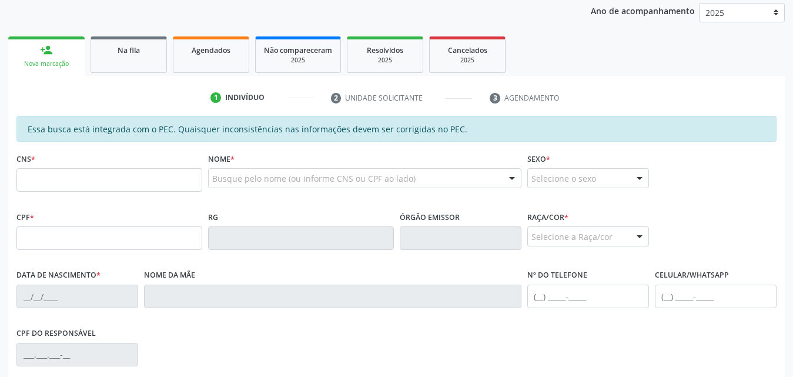
scroll to position [176, 0]
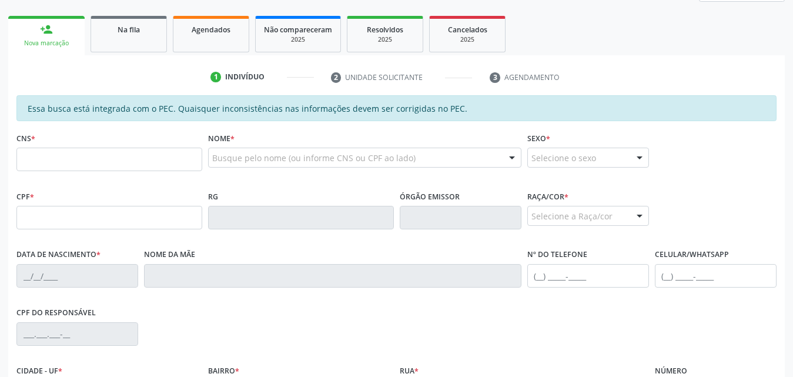
click at [172, 159] on input "text" at bounding box center [109, 160] width 186 height 24
type input "700 5017 5332 9051"
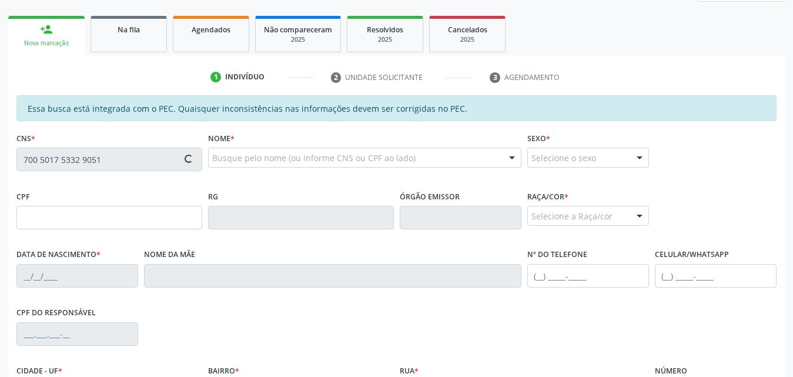
type input "132.871.704-65"
type input "[DATE]"
type input "[PERSON_NAME]"
type input "[PHONE_NUMBER]"
type input "12"
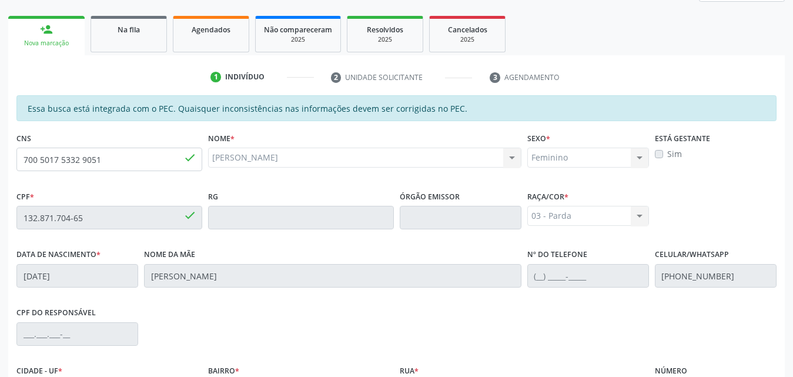
click at [668, 152] on label "Sim" at bounding box center [675, 154] width 15 height 12
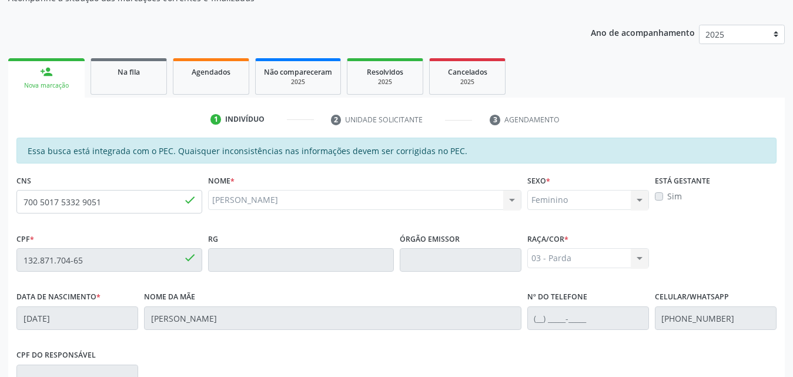
scroll to position [135, 0]
click at [668, 195] on label "Sim" at bounding box center [675, 195] width 15 height 12
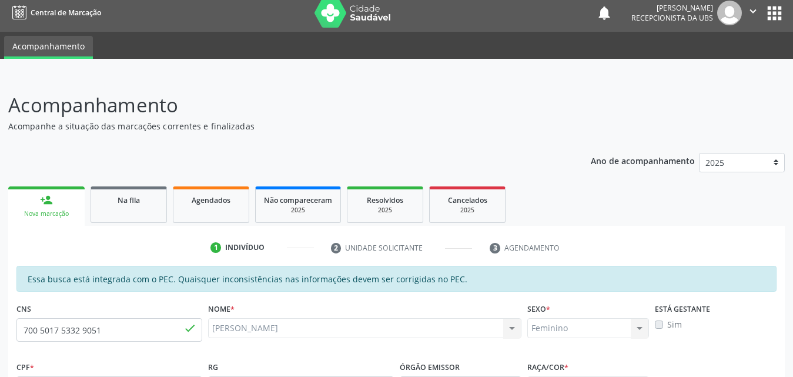
scroll to position [0, 0]
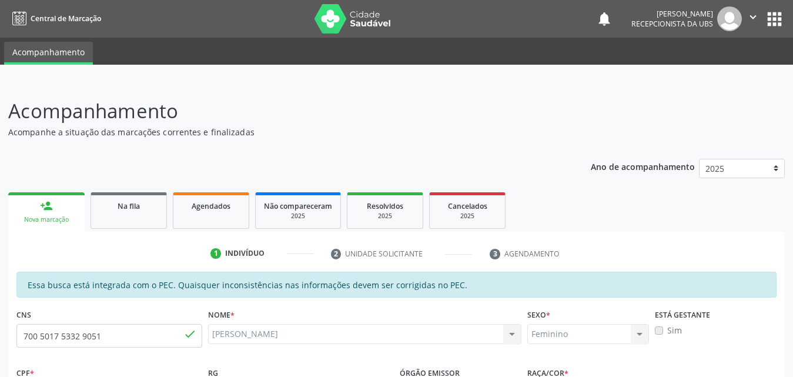
click at [39, 221] on div "Nova marcação" at bounding box center [46, 219] width 60 height 9
click at [39, 219] on div "Nova marcação" at bounding box center [46, 219] width 60 height 9
click at [131, 212] on link "Na fila" at bounding box center [129, 210] width 76 height 36
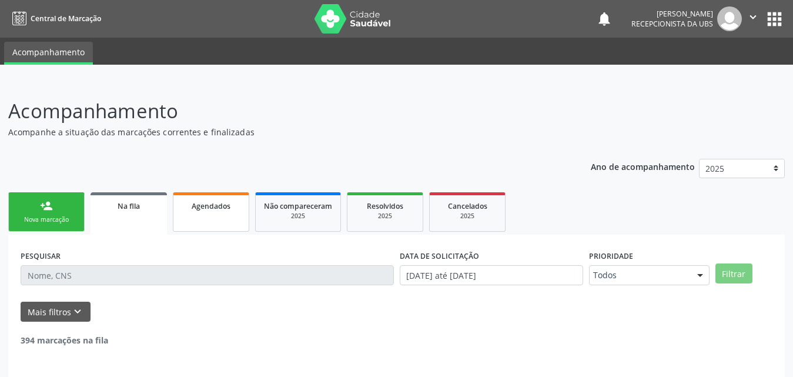
click at [35, 211] on link "person_add Nova marcação" at bounding box center [46, 211] width 76 height 39
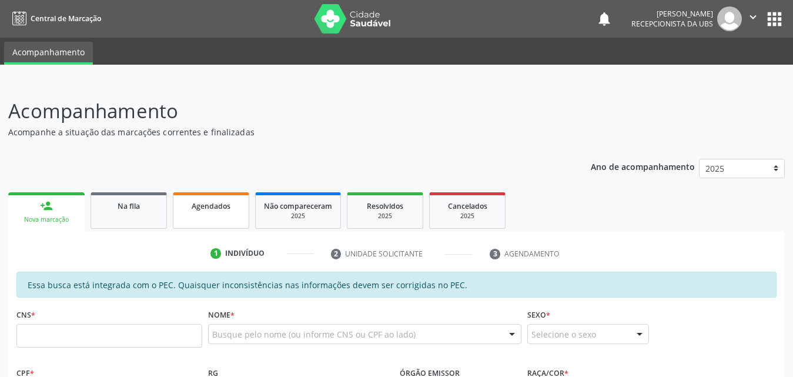
click at [236, 212] on link "Agendados" at bounding box center [211, 210] width 76 height 36
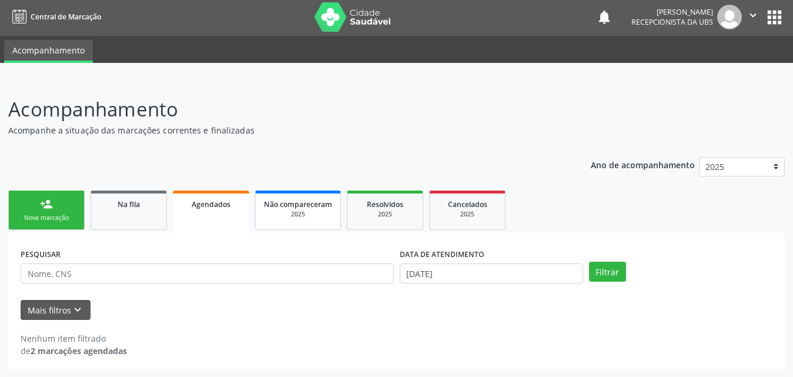
scroll to position [2, 0]
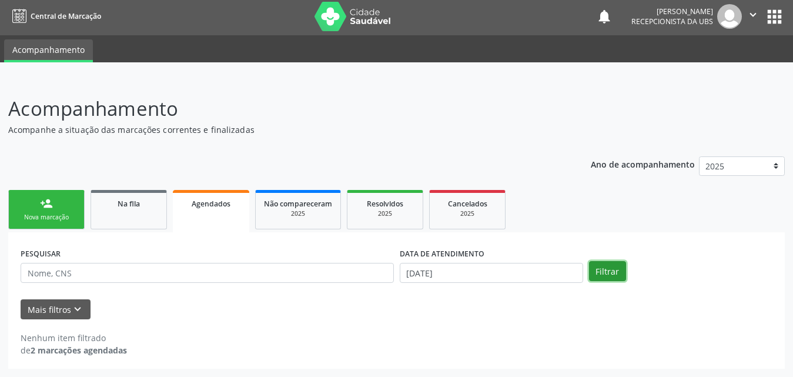
click at [606, 271] on button "Filtrar" at bounding box center [607, 271] width 37 height 20
click at [481, 265] on input "02/09/2025" at bounding box center [492, 273] width 184 height 20
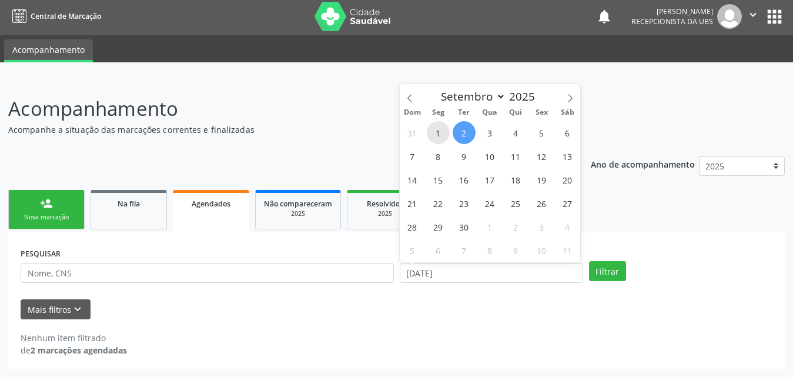
click at [441, 128] on span "1" at bounding box center [438, 132] width 23 height 23
type input "01/09/2025"
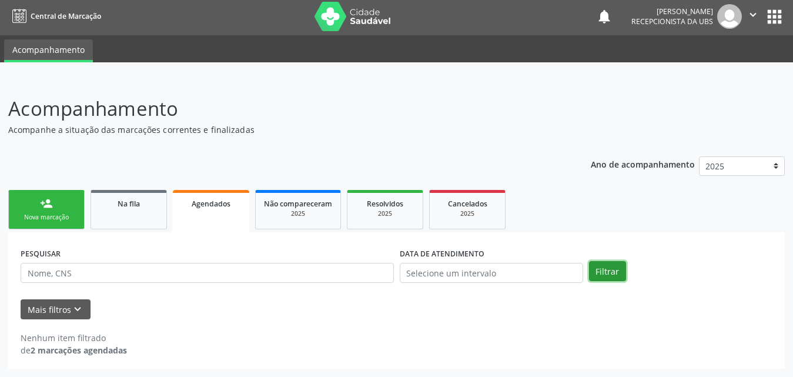
click at [613, 269] on button "Filtrar" at bounding box center [607, 271] width 37 height 20
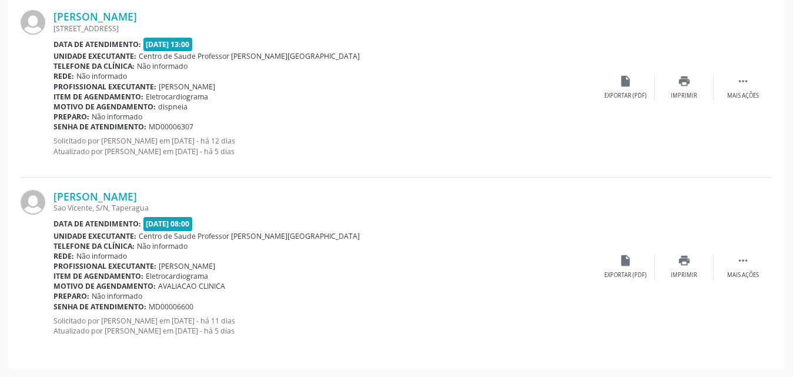
scroll to position [0, 0]
